Goal: Task Accomplishment & Management: Manage account settings

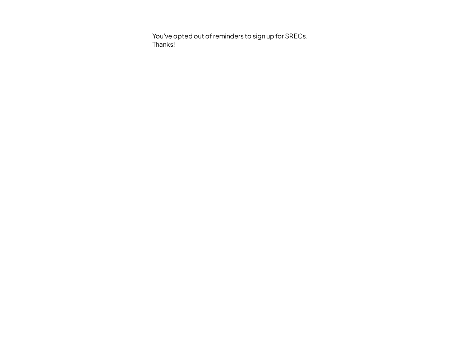
click at [230, 173] on div "You've opted out of reminders to sign up for SRECs. Thanks!" at bounding box center [230, 172] width 388 height 345
click at [231, 60] on div "You've opted out of reminders to sign up for SRECs. Thanks!" at bounding box center [230, 60] width 157 height 57
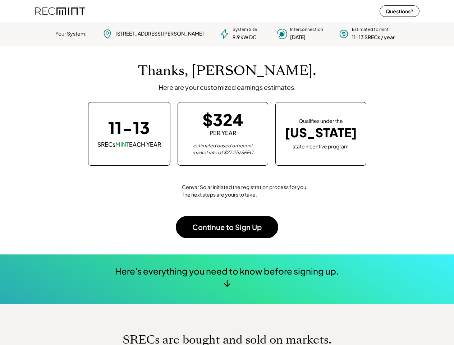
scroll to position [101, 201]
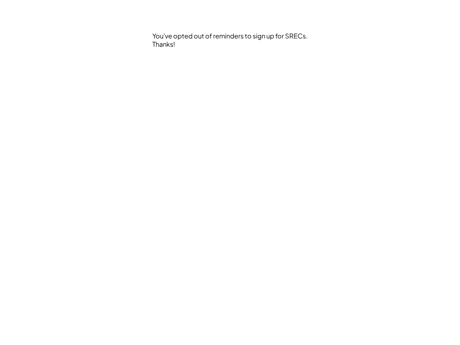
click at [230, 173] on div "You've opted out of reminders to sign up for SRECs. Thanks!" at bounding box center [230, 172] width 388 height 345
click at [231, 60] on div "You've opted out of reminders to sign up for SRECs. Thanks!" at bounding box center [230, 60] width 157 height 57
